Goal: Contribute content

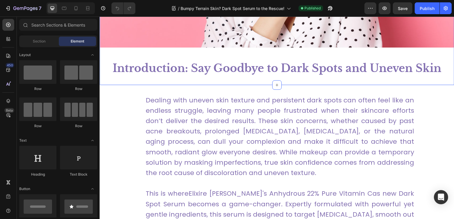
scroll to position [184, 0]
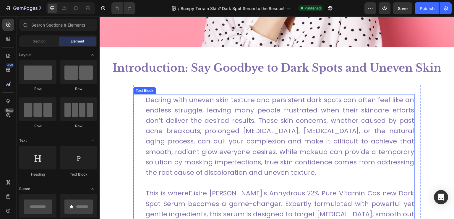
click at [224, 117] on p "Dealing with uneven skin texture and persistent dark spots can often feel like …" at bounding box center [280, 136] width 268 height 83
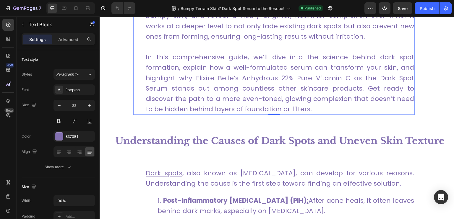
scroll to position [393, 0]
click at [17, 5] on div "7" at bounding box center [27, 8] width 28 height 7
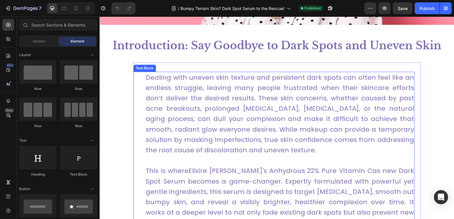
scroll to position [236, 0]
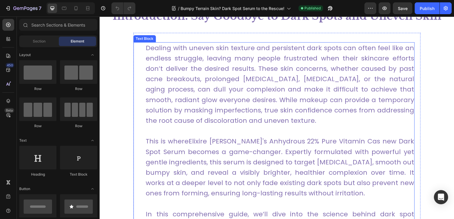
click at [182, 86] on p "Dealing with uneven skin texture and persistent dark spots can often feel like …" at bounding box center [280, 84] width 268 height 83
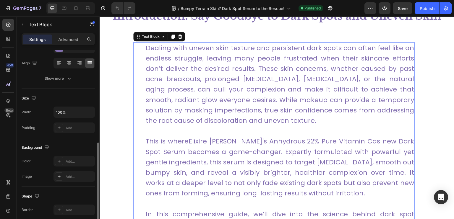
scroll to position [118, 0]
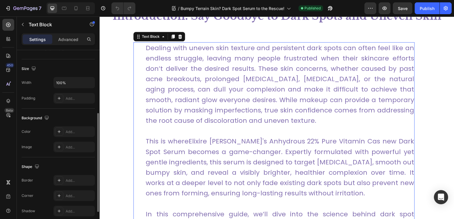
click at [255, 107] on p "Dealing with uneven skin texture and persistent dark spots can often feel like …" at bounding box center [280, 84] width 268 height 83
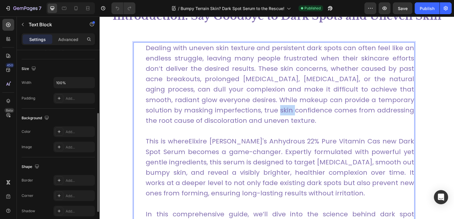
click at [255, 107] on p "Dealing with uneven skin texture and persistent dark spots can often feel like …" at bounding box center [280, 84] width 268 height 83
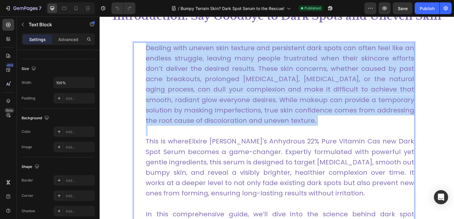
click at [255, 107] on p "Dealing with uneven skin texture and persistent dark spots can often feel like …" at bounding box center [280, 84] width 268 height 83
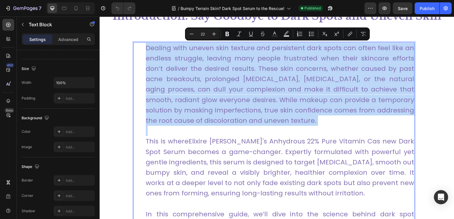
click at [297, 117] on p "Dealing with uneven skin texture and persistent dark spots can often feel like …" at bounding box center [280, 84] width 268 height 83
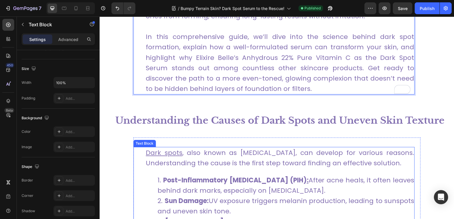
scroll to position [443, 0]
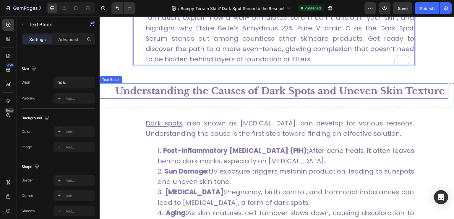
click at [163, 85] on p "Understanding the Causes of Dark Spots and Uneven Skin Texture" at bounding box center [279, 91] width 335 height 14
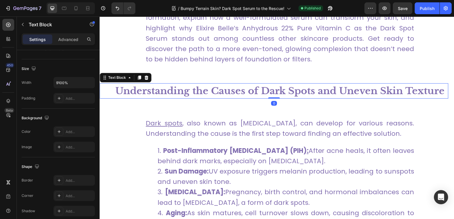
click at [160, 92] on strong "Understanding the Causes of Dark Spots and Uneven Skin Texture" at bounding box center [279, 91] width 329 height 12
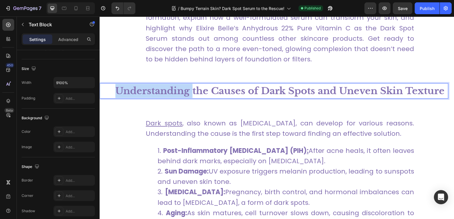
click at [160, 92] on strong "Understanding the Causes of Dark Spots and Uneven Skin Texture" at bounding box center [279, 91] width 329 height 12
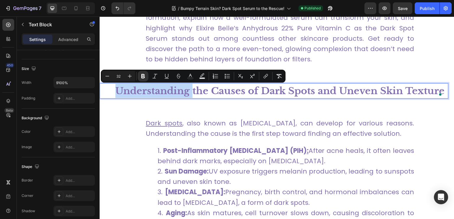
click at [160, 92] on strong "Understanding the Causes of Dark Spots and Uneven Skin Texture" at bounding box center [279, 91] width 329 height 12
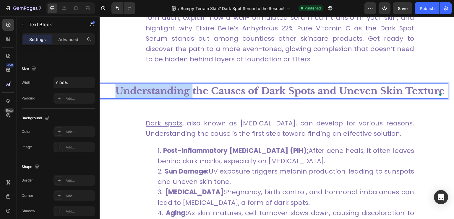
click at [160, 92] on strong "Understanding the Causes of Dark Spots and Uneven Skin Texture" at bounding box center [279, 91] width 329 height 12
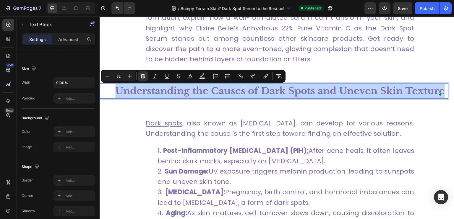
click at [160, 92] on strong "Understanding the Causes of Dark Spots and Uneven Skin Texture" at bounding box center [279, 91] width 329 height 12
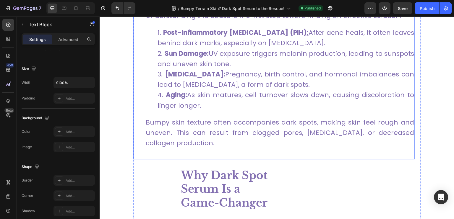
scroll to position [620, 0]
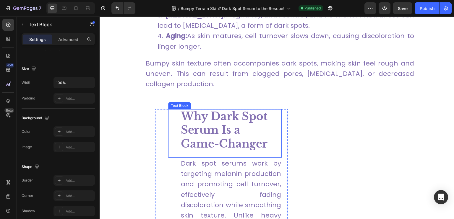
click at [208, 126] on strong "Why Dark Spot Serum Is a Game-Changer" at bounding box center [223, 130] width 87 height 41
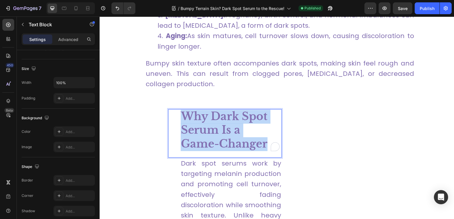
click at [208, 126] on strong "Why Dark Spot Serum Is a Game-Changer" at bounding box center [223, 130] width 87 height 41
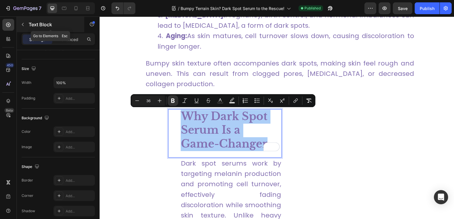
click at [26, 25] on button "button" at bounding box center [22, 24] width 9 height 9
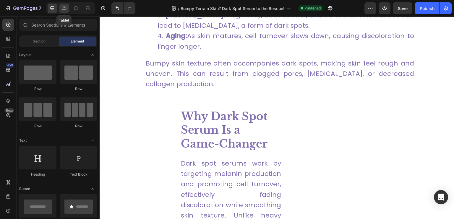
click at [67, 8] on icon at bounding box center [64, 8] width 6 height 6
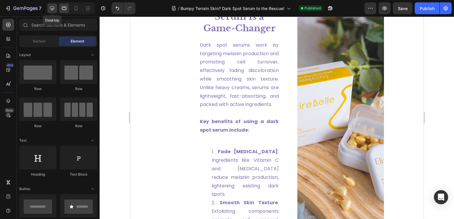
click at [50, 9] on icon at bounding box center [52, 8] width 6 height 6
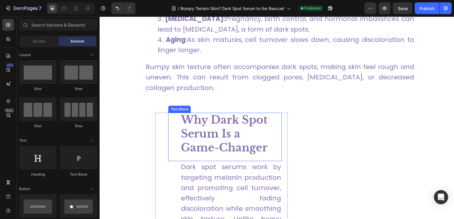
click at [227, 136] on strong "Why Dark Spot Serum Is a Game-Changer" at bounding box center [223, 133] width 87 height 41
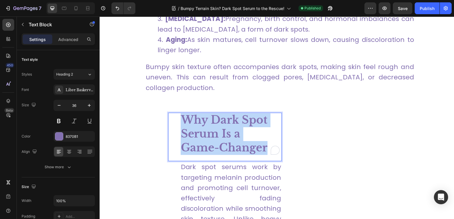
click at [227, 136] on strong "Why Dark Spot Serum Is a Game-Changer" at bounding box center [223, 133] width 87 height 41
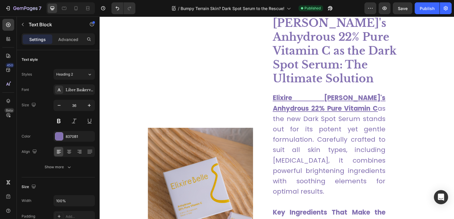
type input "16"
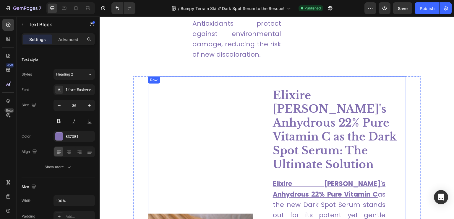
scroll to position [1074, 0]
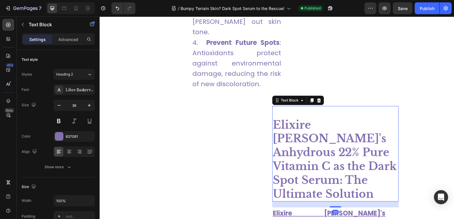
click at [330, 134] on strong "Elixire [PERSON_NAME]'s Anhydrous 22% Pure Vitamin C as the Dark Spot Serum: Th…" at bounding box center [335, 159] width 124 height 82
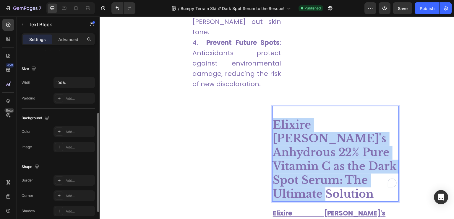
click at [330, 134] on strong "Elixire [PERSON_NAME]'s Anhydrous 22% Pure Vitamin C as the Dark Spot Serum: Th…" at bounding box center [335, 159] width 124 height 82
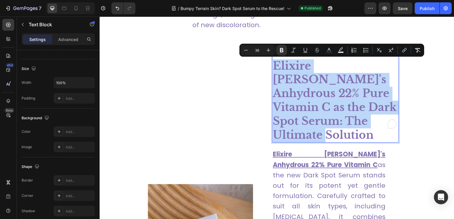
scroll to position [1162, 0]
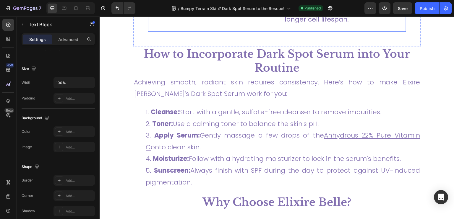
type input "16"
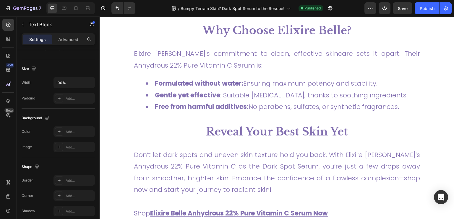
scroll to position [1753, 0]
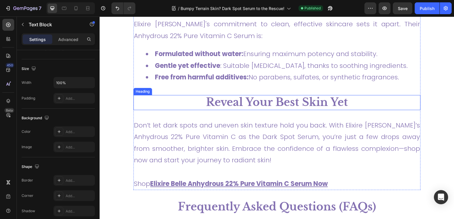
click at [229, 102] on strong "Reveal Your Best Skin Yet" at bounding box center [277, 102] width 142 height 13
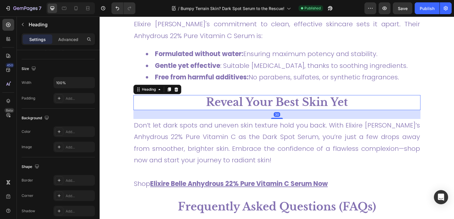
scroll to position [0, 0]
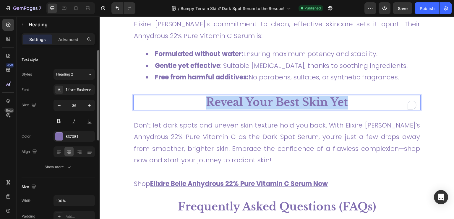
click at [229, 102] on strong "Reveal Your Best Skin Yet" at bounding box center [277, 102] width 142 height 13
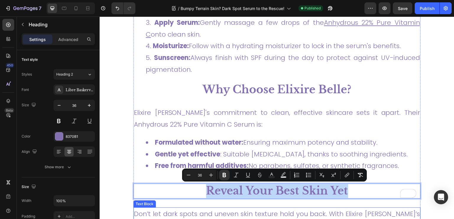
scroll to position [1635, 0]
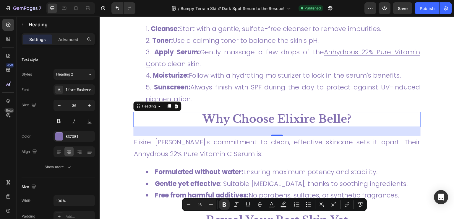
click at [241, 120] on strong "Why Choose Elixire Belle?" at bounding box center [276, 119] width 149 height 13
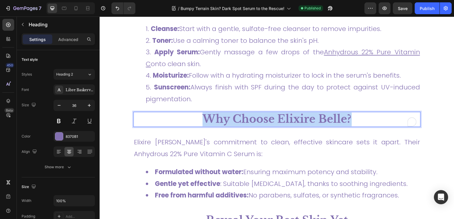
click at [241, 120] on strong "Why Choose Elixire Belle?" at bounding box center [276, 119] width 149 height 13
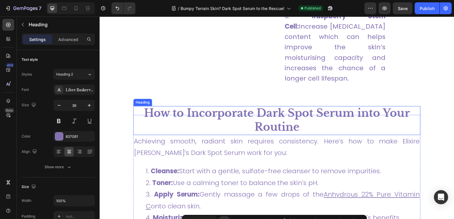
scroll to position [1487, 0]
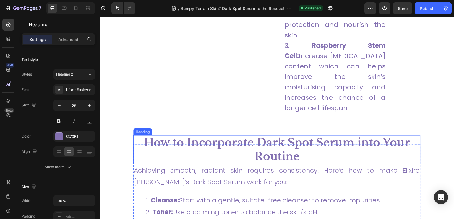
click at [255, 136] on strong "How to Incorporate Dark Spot Serum into Your Routine" at bounding box center [277, 149] width 266 height 27
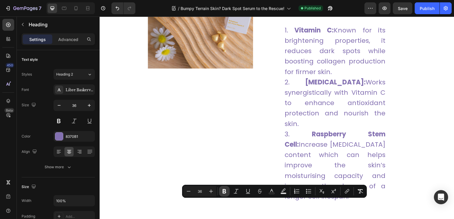
type input "16"
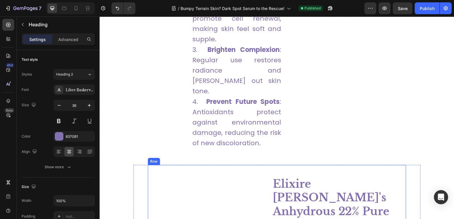
scroll to position [1103, 0]
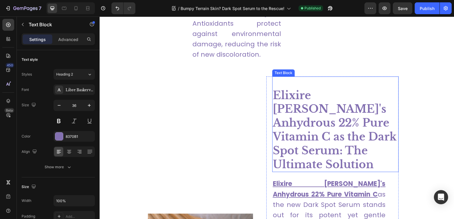
click at [312, 110] on strong "Elixire [PERSON_NAME]'s Anhydrous 22% Pure Vitamin C as the Dark Spot Serum: Th…" at bounding box center [335, 130] width 124 height 82
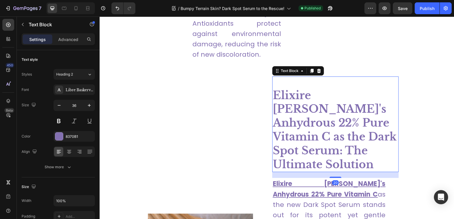
click at [312, 110] on strong "Elixire [PERSON_NAME]'s Anhydrous 22% Pure Vitamin C as the Dark Spot Serum: Th…" at bounding box center [335, 130] width 124 height 82
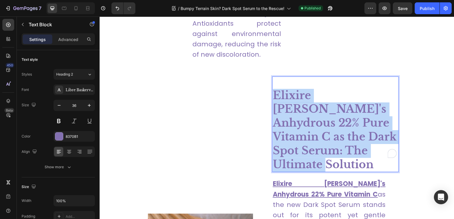
click at [312, 110] on strong "Elixire [PERSON_NAME]'s Anhydrous 22% Pure Vitamin C as the Dark Spot Serum: Th…" at bounding box center [335, 130] width 124 height 82
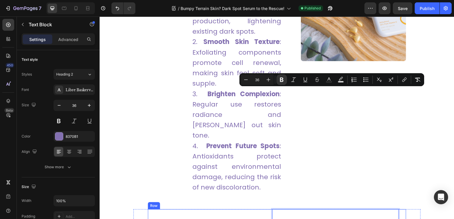
type input "16"
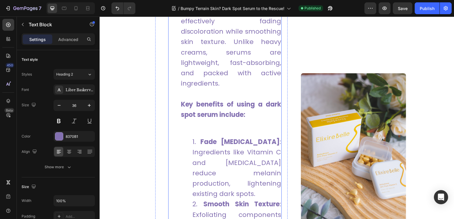
scroll to position [631, 0]
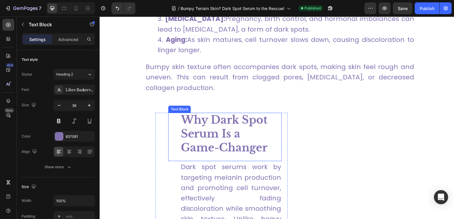
click at [212, 128] on strong "Why Dark Spot Serum Is a Game-Changer" at bounding box center [223, 133] width 87 height 41
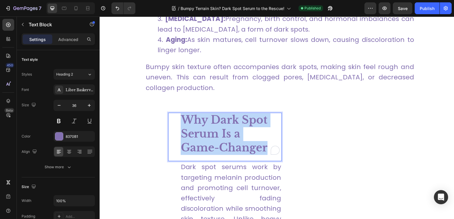
click at [212, 128] on strong "Why Dark Spot Serum Is a Game-Changer" at bounding box center [223, 133] width 87 height 41
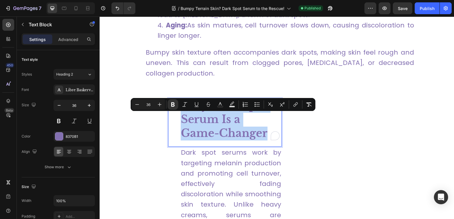
scroll to position [439, 0]
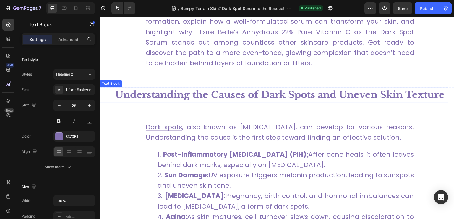
click at [213, 99] on strong "Understanding the Causes of Dark Spots and Uneven Skin Texture" at bounding box center [279, 95] width 329 height 12
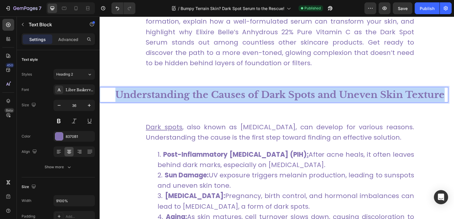
click at [213, 99] on strong "Understanding the Causes of Dark Spots and Uneven Skin Texture" at bounding box center [279, 95] width 329 height 12
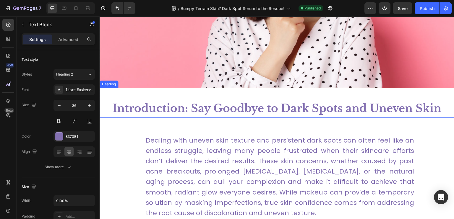
scroll to position [114, 0]
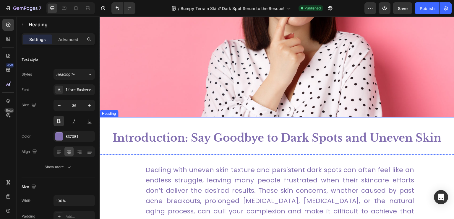
click at [180, 134] on h1 "Introduction: Say Goodbye to Dark Spots and Uneven Skin" at bounding box center [277, 138] width 354 height 18
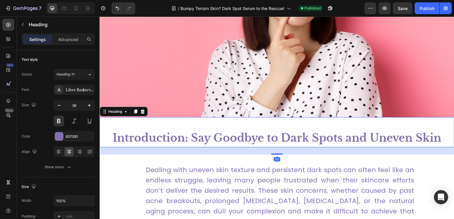
click at [180, 134] on h1 "Introduction: Say Goodbye to Dark Spots and Uneven Skin" at bounding box center [277, 138] width 354 height 18
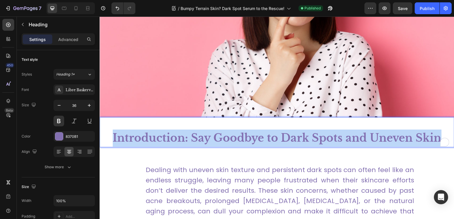
click at [180, 134] on p "Introduction: Say Goodbye to Dark Spots and Uneven Skin" at bounding box center [276, 138] width 353 height 17
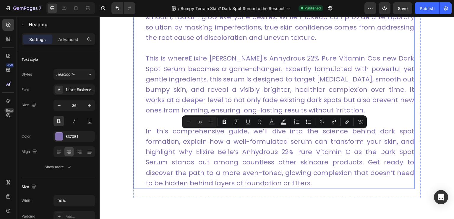
type input "16"
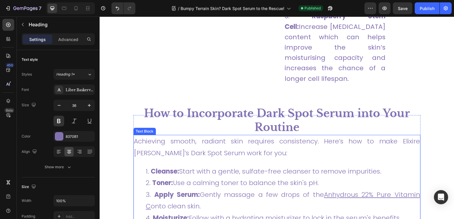
scroll to position [1532, 0]
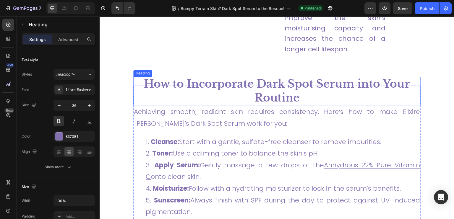
click at [253, 77] on strong "How to Incorporate Dark Spot Serum into Your Routine" at bounding box center [277, 90] width 266 height 27
click at [254, 77] on strong "How to Incorporate Dark Spot Serum into Your Routine" at bounding box center [277, 90] width 266 height 27
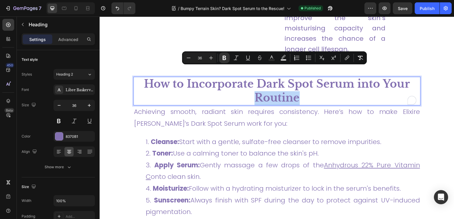
click at [254, 77] on strong "How to Incorporate Dark Spot Serum into Your Routine" at bounding box center [277, 90] width 266 height 27
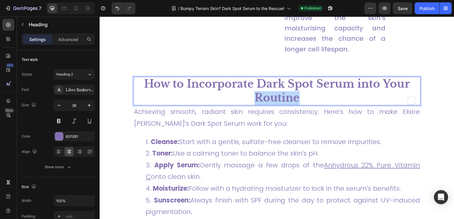
click at [254, 77] on strong "How to Incorporate Dark Spot Serum into Your Routine" at bounding box center [277, 90] width 266 height 27
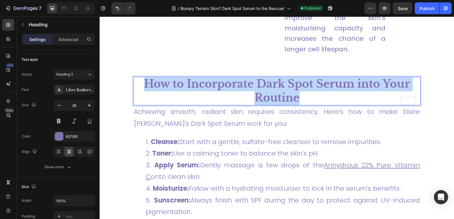
click at [254, 77] on strong "How to Incorporate Dark Spot Serum into Your Routine" at bounding box center [277, 90] width 266 height 27
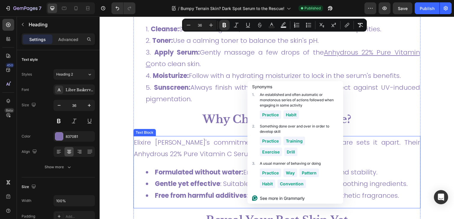
scroll to position [1680, 0]
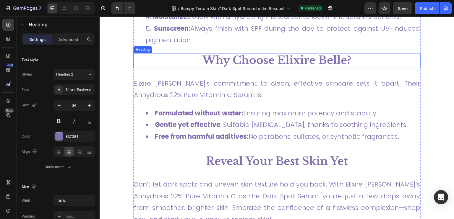
click at [243, 60] on strong "Why Choose Elixire Belle?" at bounding box center [276, 60] width 149 height 13
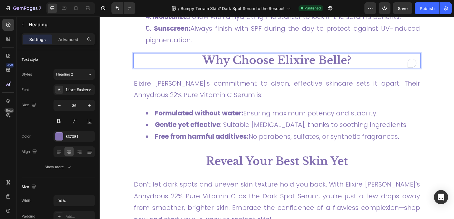
click at [243, 60] on strong "Why Choose Elixire Belle?" at bounding box center [276, 60] width 149 height 13
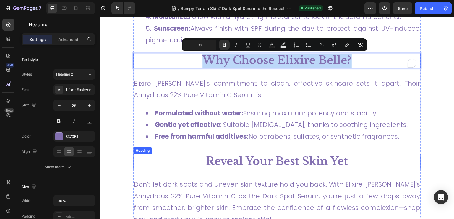
click at [240, 164] on strong "Reveal Your Best Skin Yet" at bounding box center [277, 161] width 142 height 13
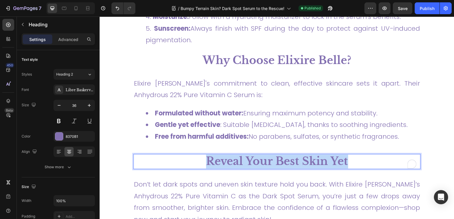
click at [240, 164] on strong "Reveal Your Best Skin Yet" at bounding box center [277, 161] width 142 height 13
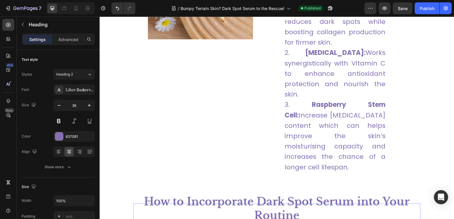
type input "16"
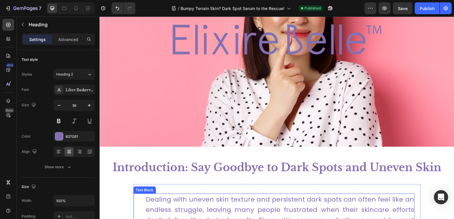
scroll to position [173, 0]
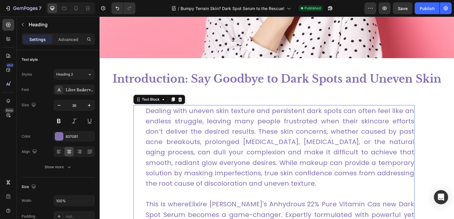
click at [227, 144] on p "Dealing with uneven skin texture and persistent dark spots can often feel like …" at bounding box center [280, 147] width 268 height 83
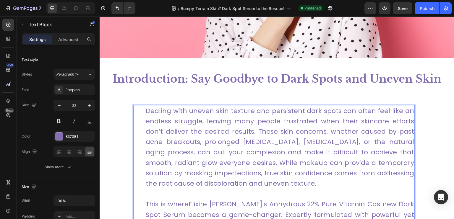
click at [219, 143] on p "Dealing with uneven skin texture and persistent dark spots can often feel like …" at bounding box center [280, 147] width 268 height 83
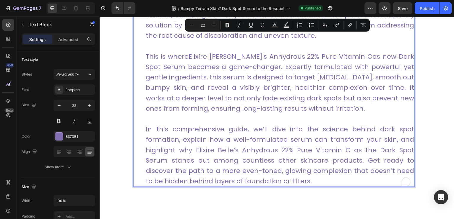
scroll to position [291, 0]
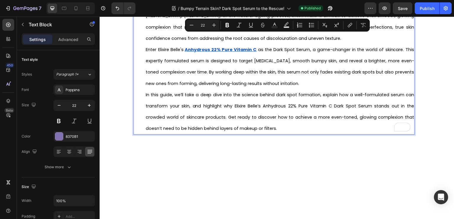
type input "11"
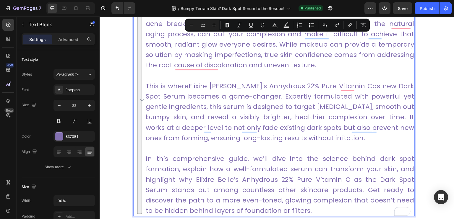
click at [243, 90] on p "This is where Elixire Belle's Anhydrous 22% Pure Vitamin C as new Dark Spot Ser…" at bounding box center [280, 112] width 268 height 62
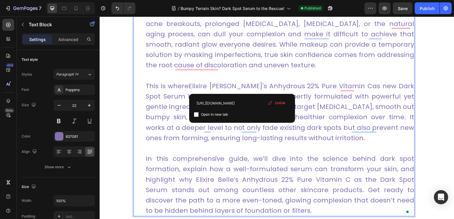
click at [246, 24] on p "Dealing with uneven skin texture and persistent dark spots can often feel like …" at bounding box center [280, 28] width 268 height 83
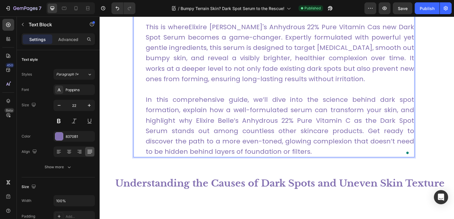
scroll to position [380, 0]
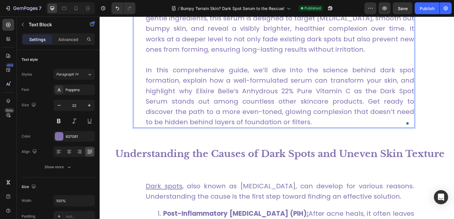
click at [246, 114] on p "In this comprehensive guide, we’ll dive into the science behind dark spot forma…" at bounding box center [280, 96] width 268 height 62
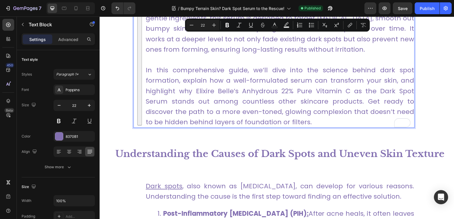
scroll to position [256, 0]
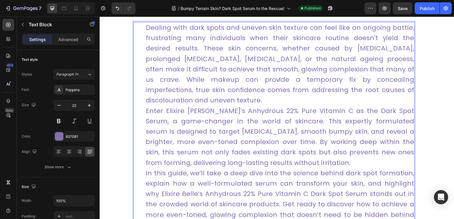
click at [218, 100] on p "Dealing with dark spots and uneven skin texture can feel like an ongoing battle…" at bounding box center [280, 131] width 268 height 218
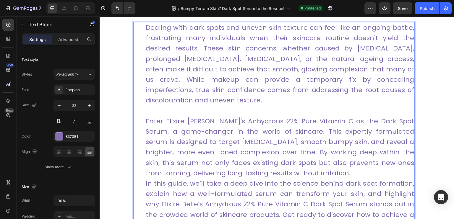
scroll to position [315, 0]
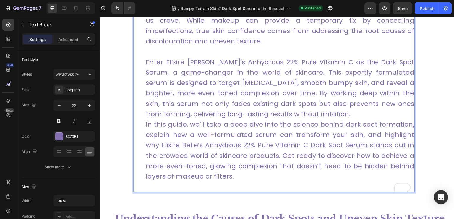
click at [340, 113] on p "⁠⁠⁠⁠⁠⁠⁠ Enter Elixire Belle's Anhydrous 22% Pure Vitamin C as the Dark Spot Ser…" at bounding box center [280, 120] width 268 height 146
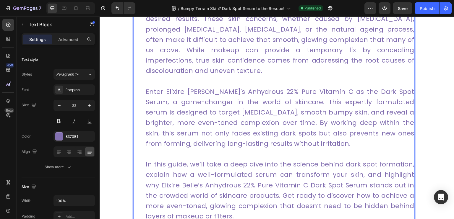
scroll to position [256, 0]
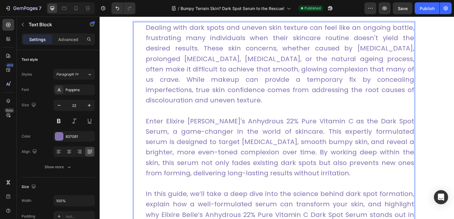
click at [245, 120] on p "Enter Elixire [PERSON_NAME]'s Anhydrous 22% Pure Vitamin C as the Dark Spot Ser…" at bounding box center [280, 142] width 268 height 73
click at [211, 119] on p "Enter Elixire [PERSON_NAME]'s Anhydrous 22% Pure Vitamin C as the Dark Spot Ser…" at bounding box center [280, 142] width 268 height 73
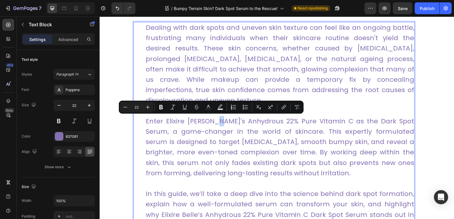
click at [211, 119] on p "Enter Elixire [PERSON_NAME]'s Anhydrous 22% Pure Vitamin C as the Dark Spot Ser…" at bounding box center [280, 142] width 268 height 73
click at [211, 123] on p "Enter Elixire [PERSON_NAME]'s Anhydrous 22% Pure Vitamin C as the Dark Spot Ser…" at bounding box center [280, 142] width 268 height 73
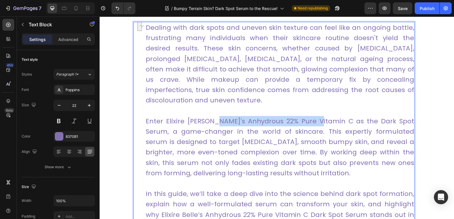
drag, startPoint x: 210, startPoint y: 123, endPoint x: 315, endPoint y: 125, distance: 105.2
click at [315, 125] on p "Enter Elixire [PERSON_NAME]'s Anhydrous 22% Pure Vitamin C as the Dark Spot Ser…" at bounding box center [280, 142] width 268 height 73
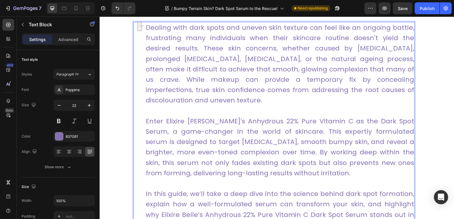
click at [223, 131] on p "Enter Elixire [PERSON_NAME]'s Anhydrous 22% Pure Vitamin C as the Dark Spot Ser…" at bounding box center [280, 142] width 268 height 73
click at [209, 120] on p "Enter Elixire [PERSON_NAME]'s Anhydrous 22% Pure Vitamin C as the Dark Spot Ser…" at bounding box center [280, 142] width 268 height 73
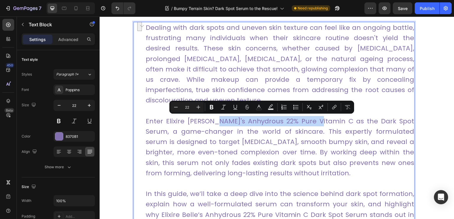
drag, startPoint x: 210, startPoint y: 120, endPoint x: 314, endPoint y: 123, distance: 103.7
click at [314, 123] on p "Enter Elixire [PERSON_NAME]'s Anhydrous 22% Pure Vitamin C as the Dark Spot Ser…" at bounding box center [280, 142] width 268 height 73
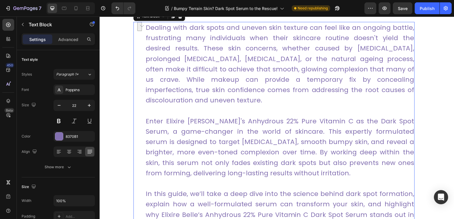
click at [269, 157] on p "Enter Elixire [PERSON_NAME]'s Anhydrous 22% Pure Vitamin C as the Dark Spot Ser…" at bounding box center [280, 142] width 268 height 73
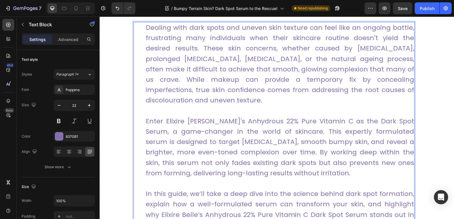
click at [234, 59] on p "Dealing with dark spots and uneven skin texture can feel like an ongoing battle…" at bounding box center [280, 63] width 268 height 83
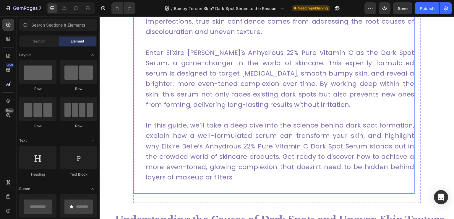
click at [202, 102] on p "Enter Elixire [PERSON_NAME]'s Anhydrous 22% Pure Vitamin C as the Dark Spot Ser…" at bounding box center [280, 73] width 268 height 73
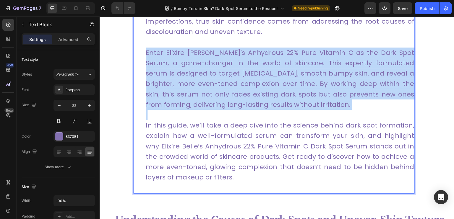
click at [202, 102] on p "Enter Elixire [PERSON_NAME]'s Anhydrous 22% Pure Vitamin C as the Dark Spot Ser…" at bounding box center [280, 73] width 268 height 73
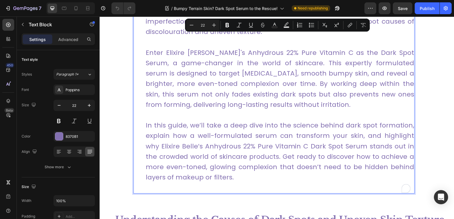
scroll to position [257, 0]
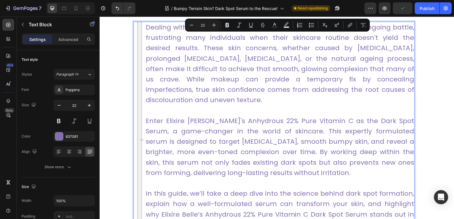
click at [214, 118] on p "Enter Elixire [PERSON_NAME]'s Anhydrous 22% Pure Vitamin C as the Dark Spot Ser…" at bounding box center [280, 141] width 268 height 73
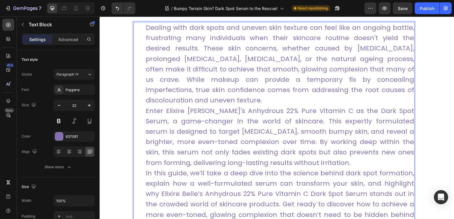
click at [237, 98] on p "Dealing with dark spots and uneven skin texture can feel like an ongoing battle…" at bounding box center [280, 131] width 268 height 218
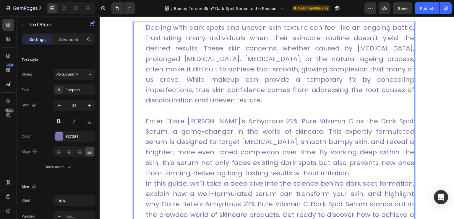
scroll to position [286, 0]
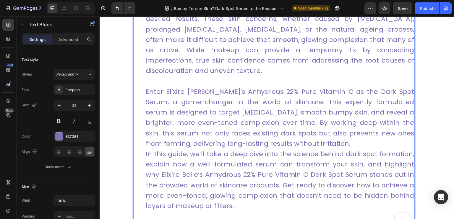
click at [339, 143] on p "⁠⁠⁠⁠⁠⁠⁠ Enter Elixire Belle's Anhydrous 22% Pure Vitamin C as the Dark Spot Ser…" at bounding box center [280, 149] width 268 height 146
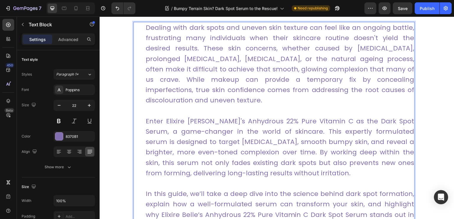
scroll to position [227, 0]
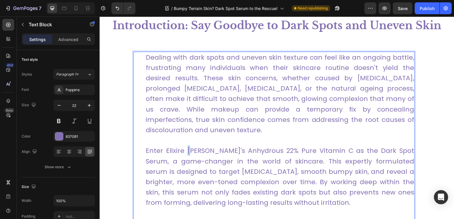
drag, startPoint x: 188, startPoint y: 152, endPoint x: 201, endPoint y: 153, distance: 13.3
click at [188, 152] on p "Enter Elixire [PERSON_NAME]'s Anhydrous 22% Pure Vitamin C as the Dark Spot Ser…" at bounding box center [280, 171] width 268 height 73
drag, startPoint x: 211, startPoint y: 161, endPoint x: 193, endPoint y: 163, distance: 17.3
click at [193, 163] on p "Enter Elixire [PERSON_NAME]'s Anhydrous 22% Pure Vitamin C as the Dark Spot Ser…" at bounding box center [280, 171] width 268 height 73
click at [233, 151] on p "Enter Elixire [PERSON_NAME]'s Anhydrous 22% Pure Vitamin C as the Dark Spot Ser…" at bounding box center [280, 171] width 268 height 73
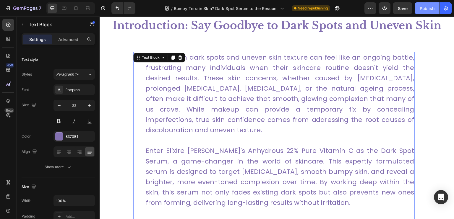
click at [421, 12] on button "Publish" at bounding box center [426, 8] width 25 height 12
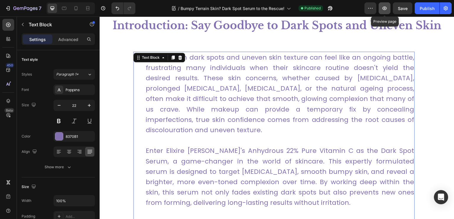
click at [385, 7] on icon "button" at bounding box center [384, 8] width 6 height 6
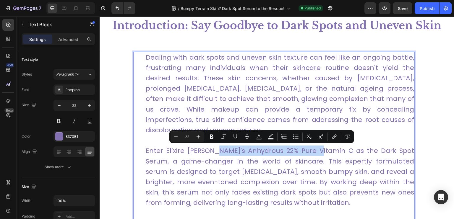
drag, startPoint x: 210, startPoint y: 152, endPoint x: 313, endPoint y: 152, distance: 102.8
click at [313, 152] on p "Enter Elixire [PERSON_NAME]'s Anhydrous 22% Pure Vitamin C as the Dark Spot Ser…" at bounding box center [280, 171] width 268 height 73
click at [338, 137] on button "link" at bounding box center [334, 136] width 11 height 11
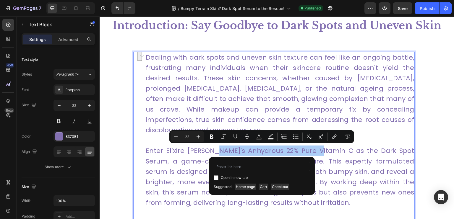
click at [222, 165] on input "Editor contextual toolbar" at bounding box center [262, 166] width 96 height 9
type input "[URL][DOMAIN_NAME]"
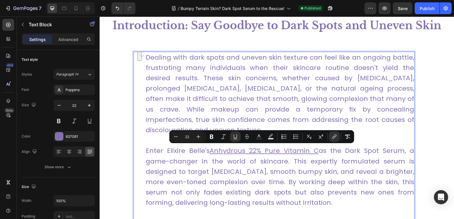
click at [299, 181] on p "Enter Elixire [PERSON_NAME]'s Anhydrous 22% Pure Vitamin C as the Dark Spot Ser…" at bounding box center [280, 171] width 268 height 73
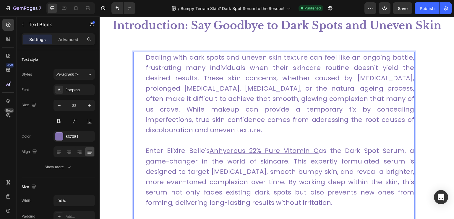
click at [224, 149] on u "Anhydrous 22% Pure Vitamin C" at bounding box center [263, 150] width 109 height 9
click at [422, 6] on div "Publish" at bounding box center [426, 8] width 15 height 6
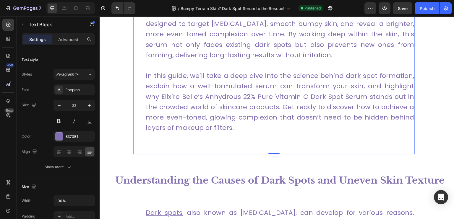
scroll to position [434, 0]
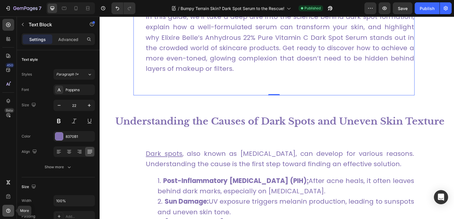
click at [8, 209] on icon at bounding box center [8, 211] width 6 height 6
